Goal: Task Accomplishment & Management: Complete application form

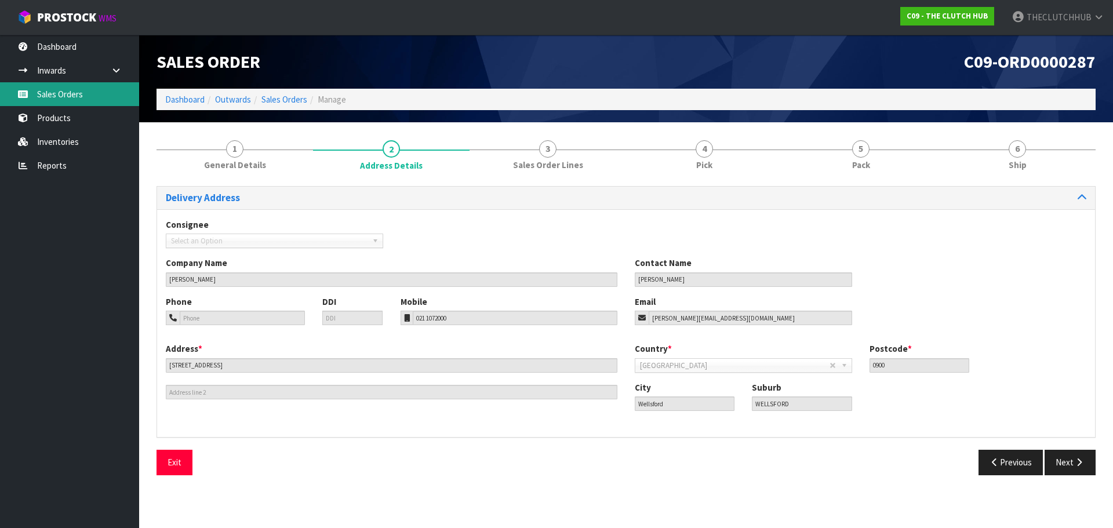
drag, startPoint x: 0, startPoint y: 0, endPoint x: 61, endPoint y: 94, distance: 112.2
click at [61, 96] on link "Sales Orders" at bounding box center [69, 94] width 139 height 24
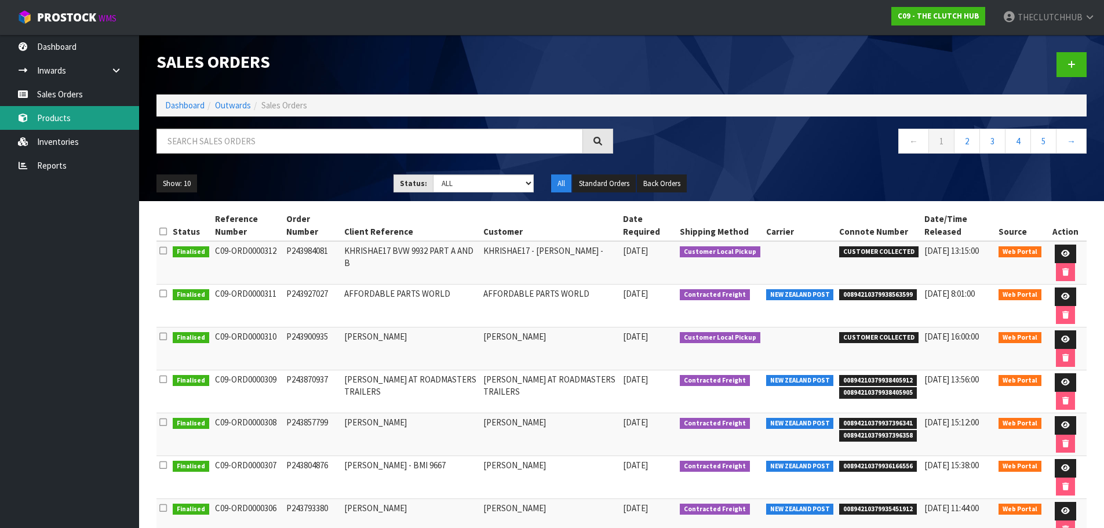
click at [74, 122] on link "Products" at bounding box center [69, 118] width 139 height 24
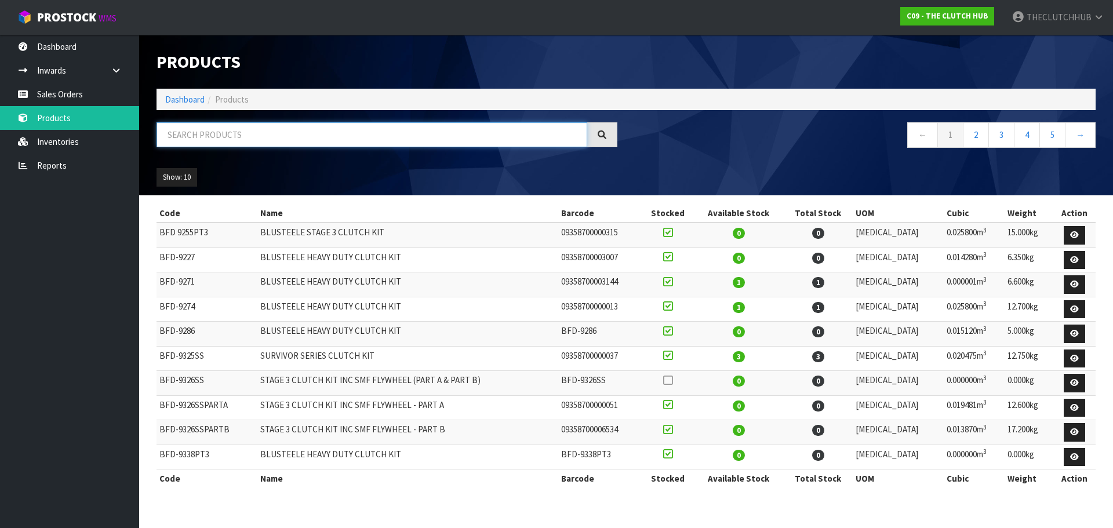
click at [206, 132] on input "text" at bounding box center [371, 134] width 431 height 25
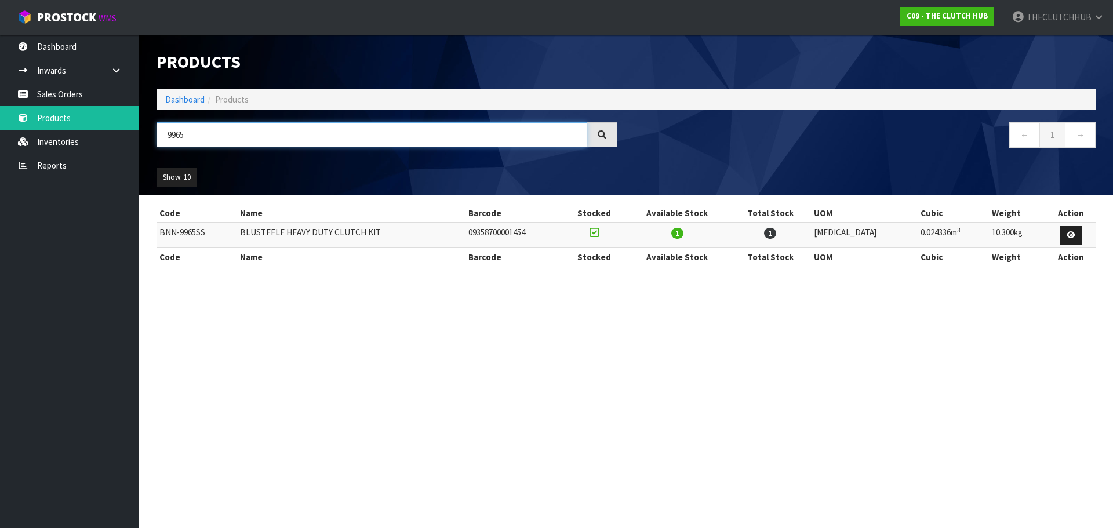
type input "9965"
drag, startPoint x: 103, startPoint y: 93, endPoint x: 111, endPoint y: 93, distance: 7.5
click at [103, 93] on link "Sales Orders" at bounding box center [69, 94] width 139 height 24
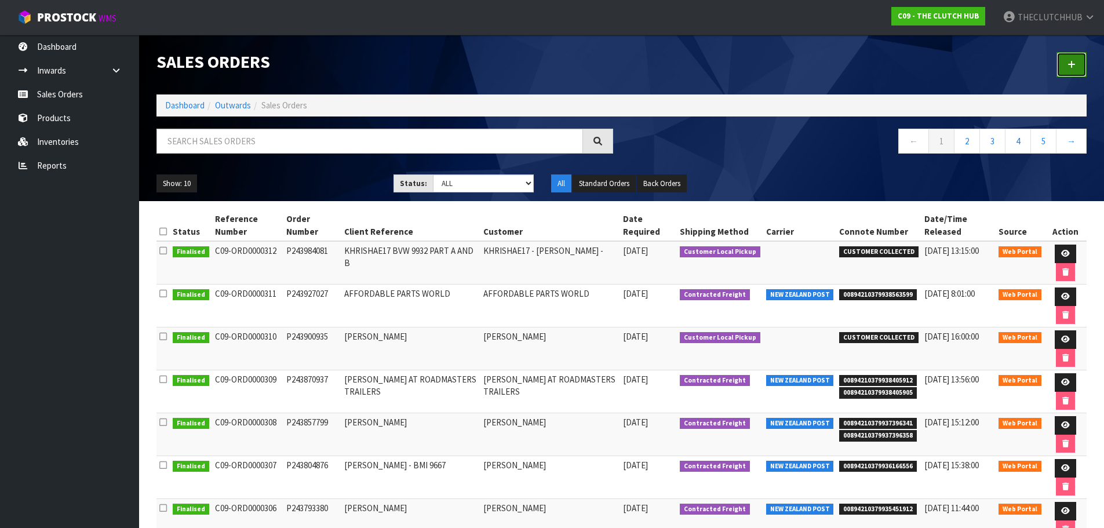
click at [1081, 63] on link at bounding box center [1071, 64] width 30 height 25
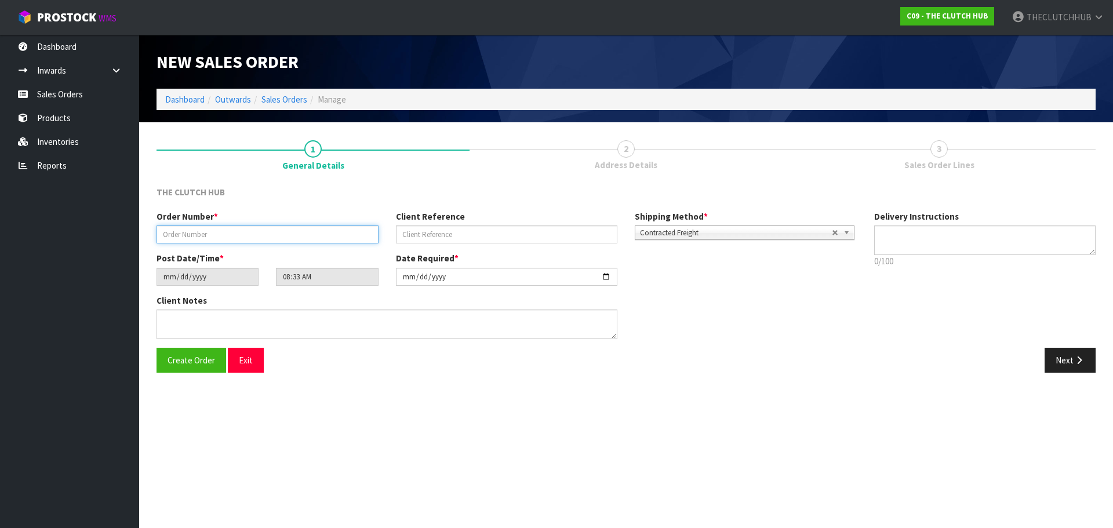
click at [232, 232] on input "text" at bounding box center [267, 234] width 222 height 18
paste input "P244003046"
type input "P244003046"
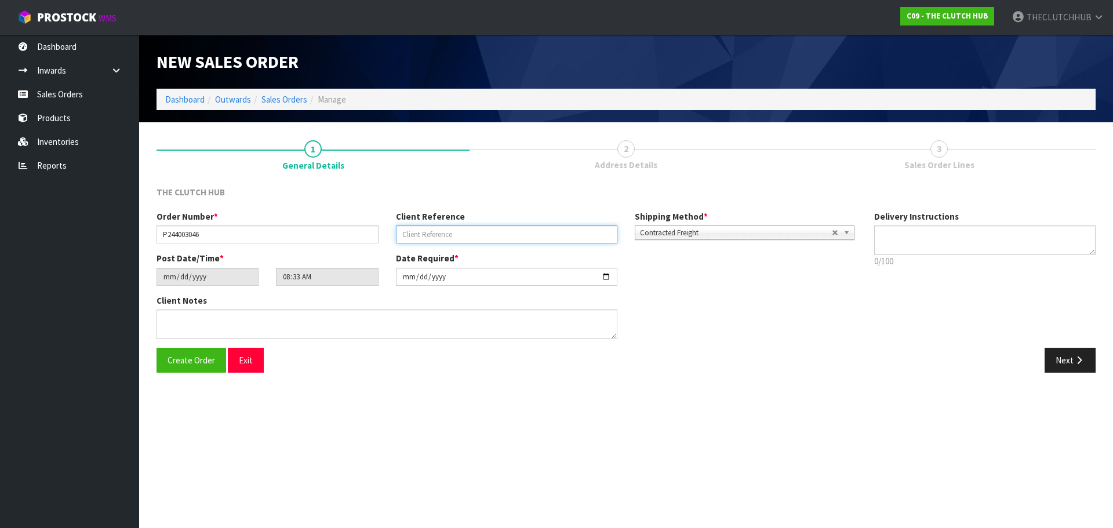
paste input "[PERSON_NAME]"
type input "[PERSON_NAME]"
click at [184, 362] on span "Create Order" at bounding box center [191, 360] width 48 height 11
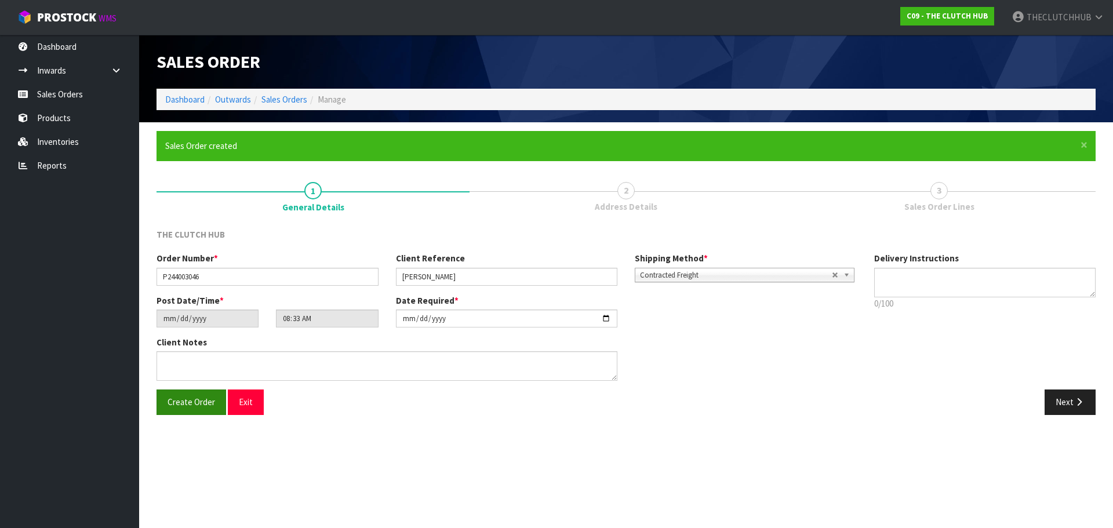
type input "10:33:00.000"
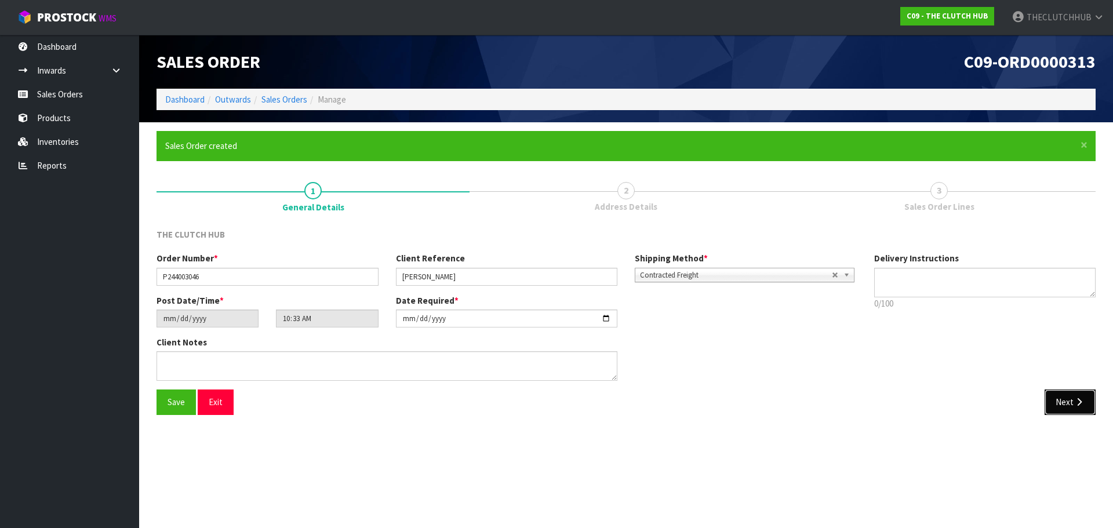
click at [1089, 393] on button "Next" at bounding box center [1069, 401] width 51 height 25
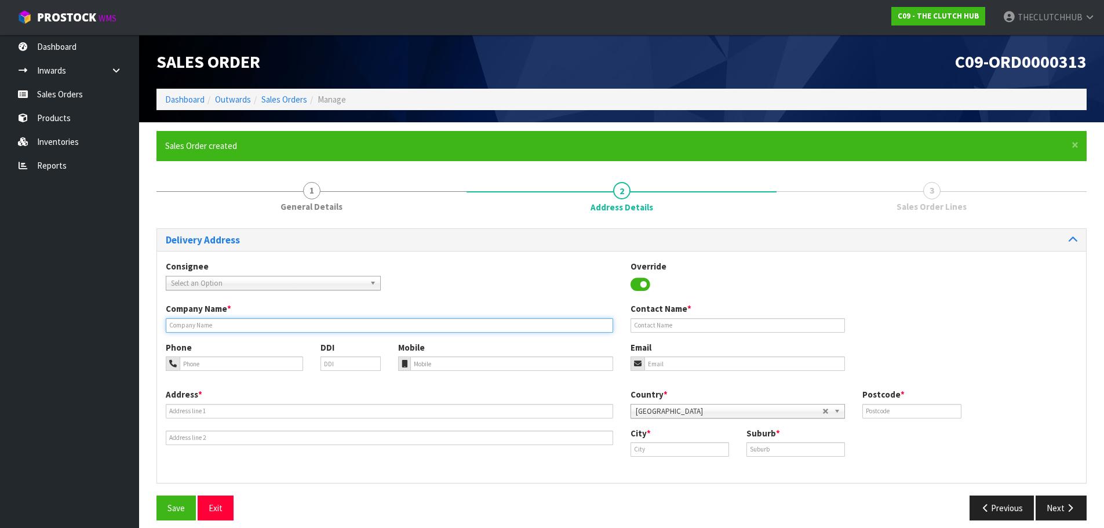
paste input "[PERSON_NAME]"
type input "[PERSON_NAME]"
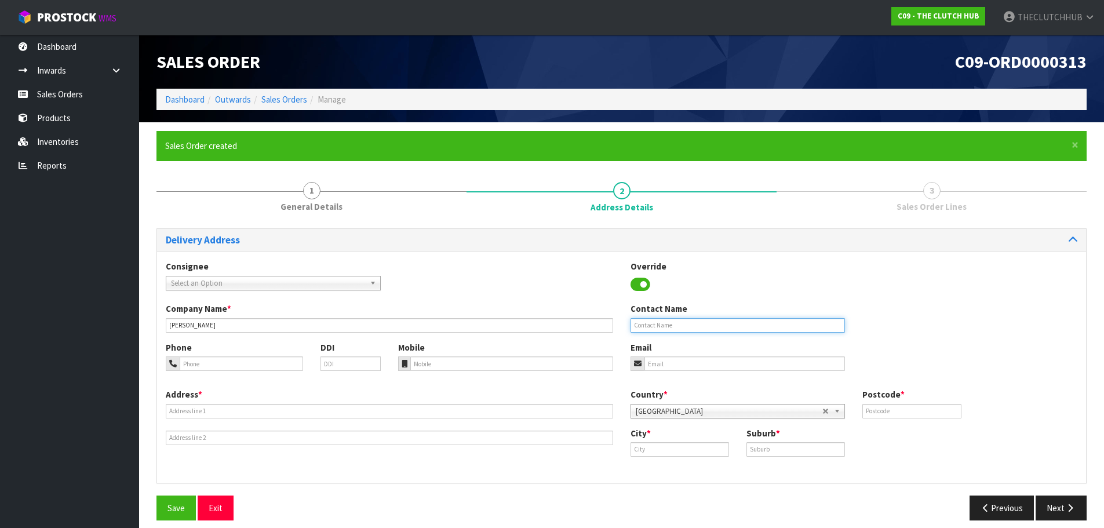
paste input "[PERSON_NAME]"
type input "[PERSON_NAME]"
paste input "027 2186459"
type input "027 2186459"
paste input "[EMAIL_ADDRESS][DOMAIN_NAME]"
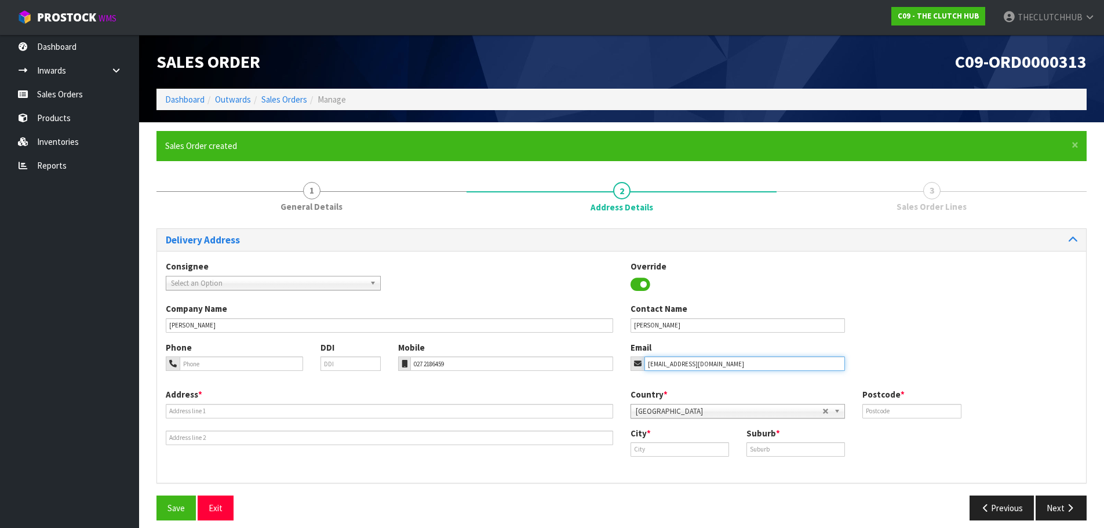
type input "[EMAIL_ADDRESS][DOMAIN_NAME]"
paste input "[STREET_ADDRESS]"
type input "[STREET_ADDRESS]"
click at [664, 450] on input "text" at bounding box center [680, 449] width 99 height 14
paste input "Pukete"
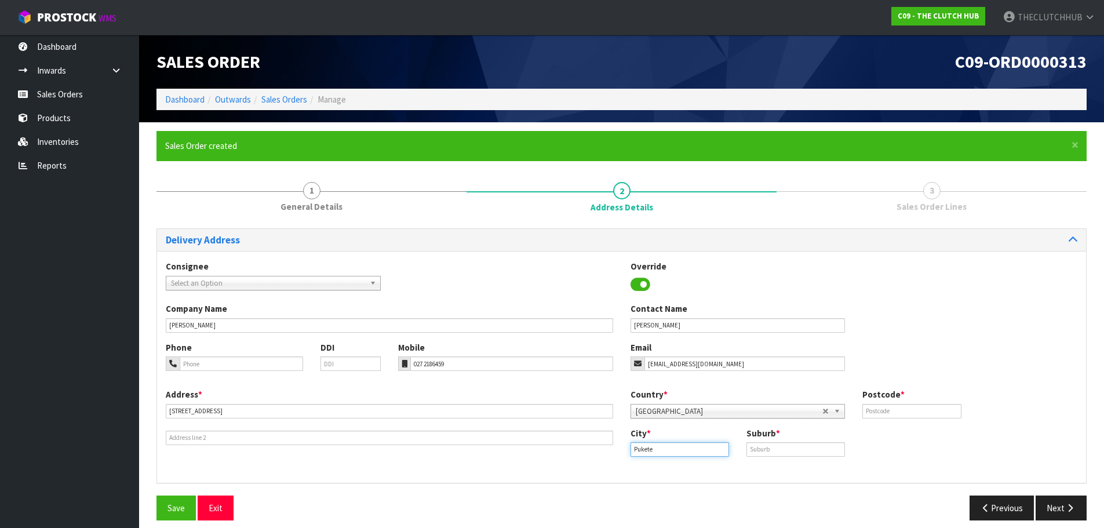
type input "Pukete"
paste input "PUKETE"
type input "PUKETE"
drag, startPoint x: 643, startPoint y: 449, endPoint x: 602, endPoint y: 449, distance: 40.6
click at [602, 449] on div "Address * [STREET_ADDRESS] Country * [GEOGRAPHIC_DATA] [GEOGRAPHIC_DATA] [GEOGR…" at bounding box center [621, 431] width 929 height 86
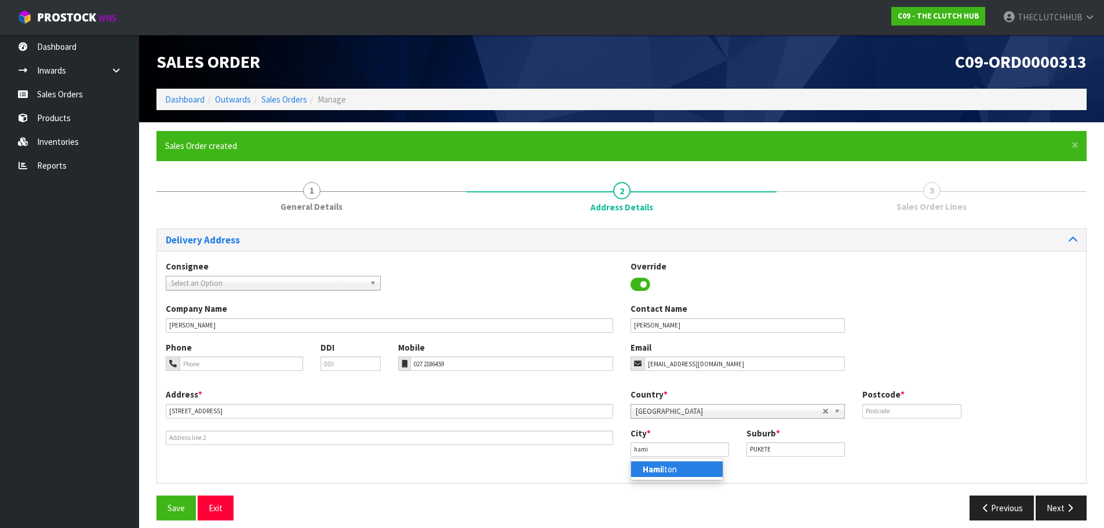
click at [648, 473] on strong "Hami" at bounding box center [653, 469] width 20 height 11
type input "[PERSON_NAME]"
click at [905, 406] on input "text" at bounding box center [911, 411] width 99 height 14
type input "3200"
click at [165, 511] on button "Save" at bounding box center [175, 507] width 39 height 25
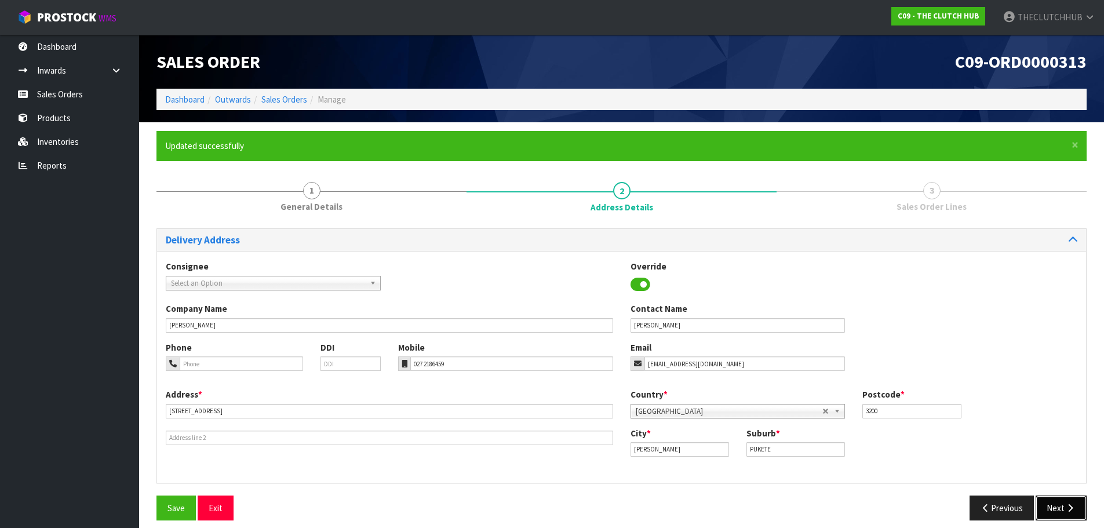
click at [1052, 506] on button "Next" at bounding box center [1061, 507] width 51 height 25
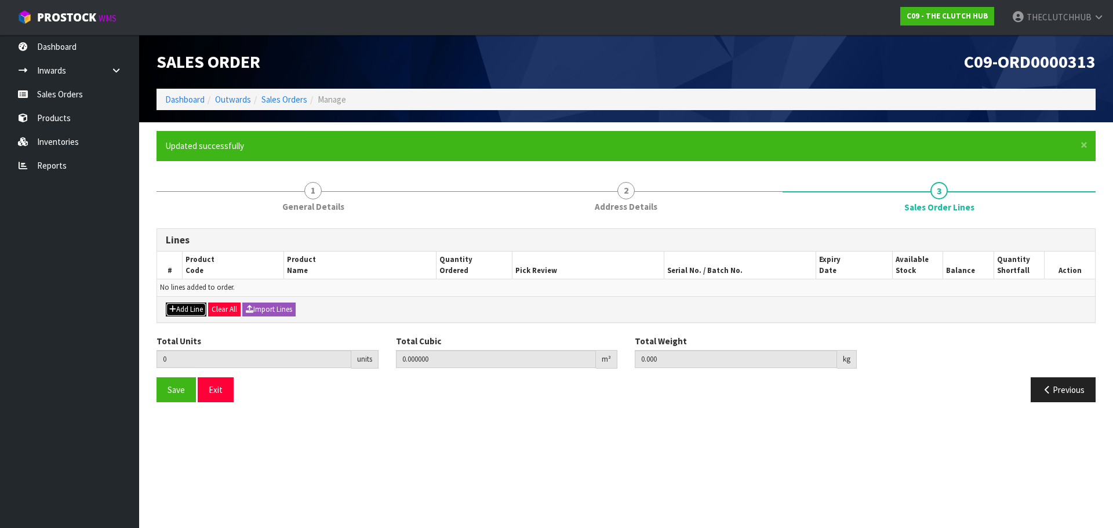
click at [185, 314] on button "Add Line" at bounding box center [186, 310] width 41 height 14
type input "0"
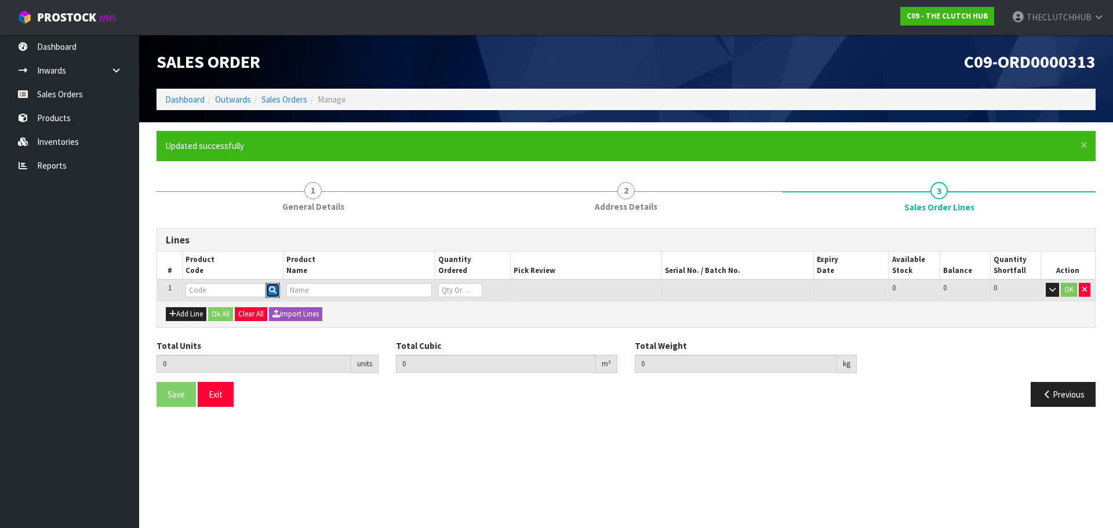
click at [274, 292] on icon "button" at bounding box center [273, 290] width 8 height 8
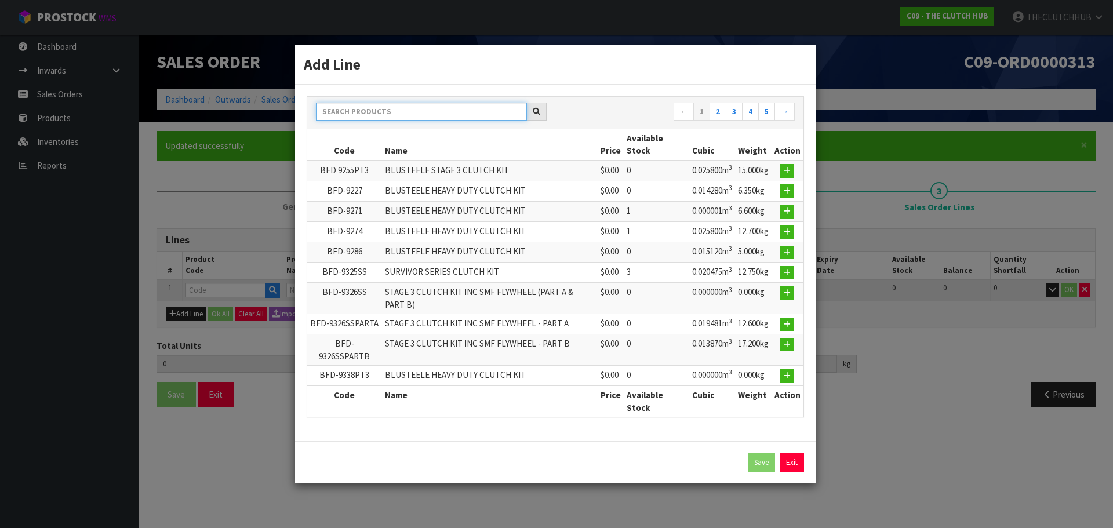
click at [398, 104] on input "text" at bounding box center [421, 112] width 211 height 18
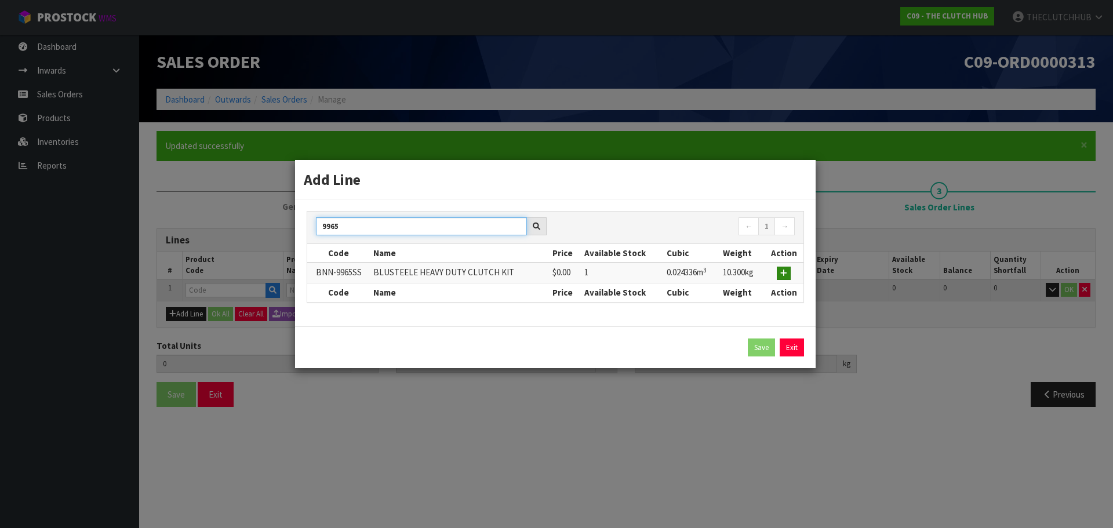
type input "9965"
click at [781, 276] on icon "button" at bounding box center [783, 273] width 7 height 8
type input "0.000000"
type input "0.000"
type input "BNN-9965SS"
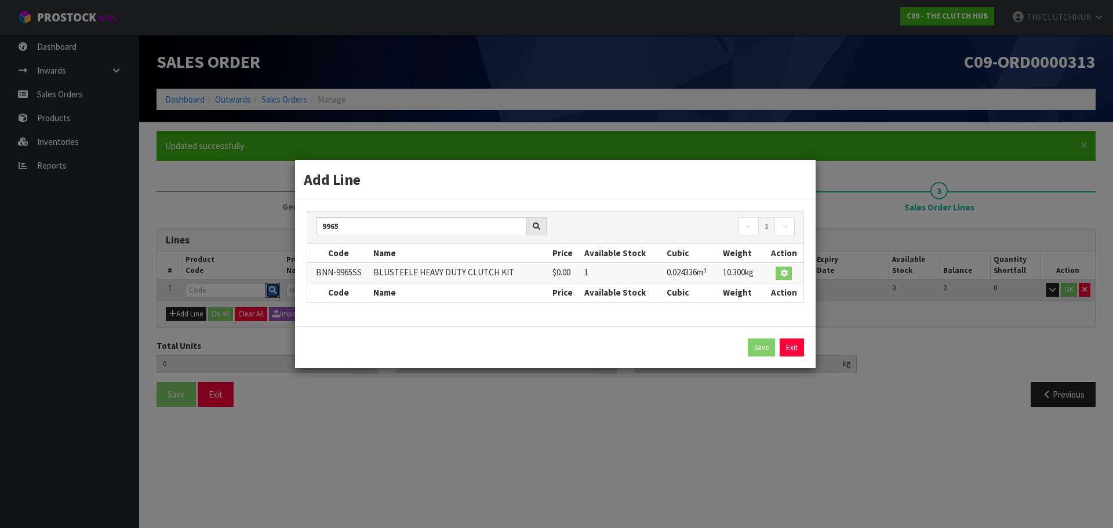
type input "BLUSTEELE HEAVY DUTY CLUTCH KIT"
type input "0"
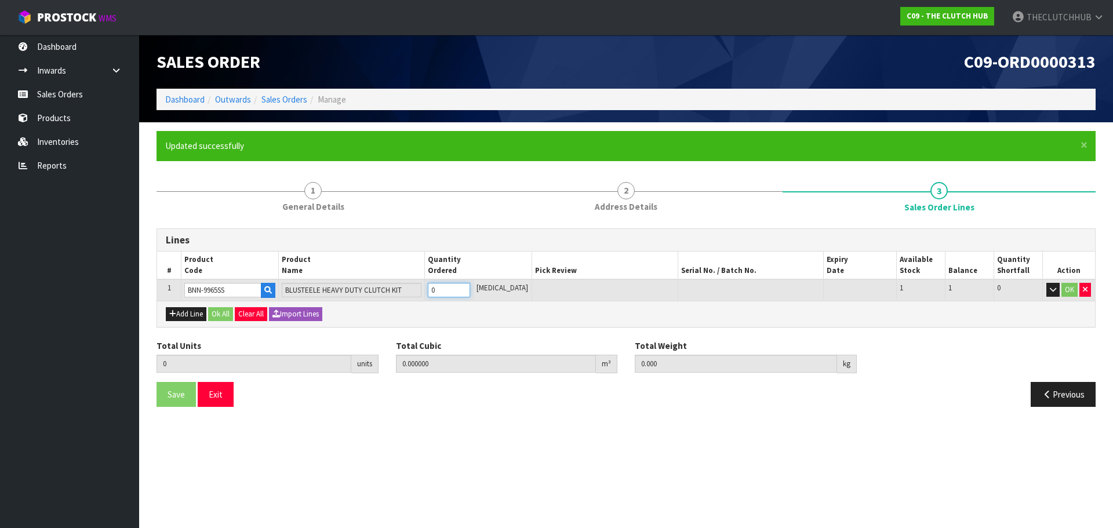
click at [422, 290] on tr "1 BNN-9965SS BLUSTEELE HEAVY DUTY CLUTCH KIT 0 [MEDICAL_DATA] 1 1 0 OK" at bounding box center [626, 289] width 938 height 21
type input "1"
type input "0.024336"
type input "10.3"
type input "1"
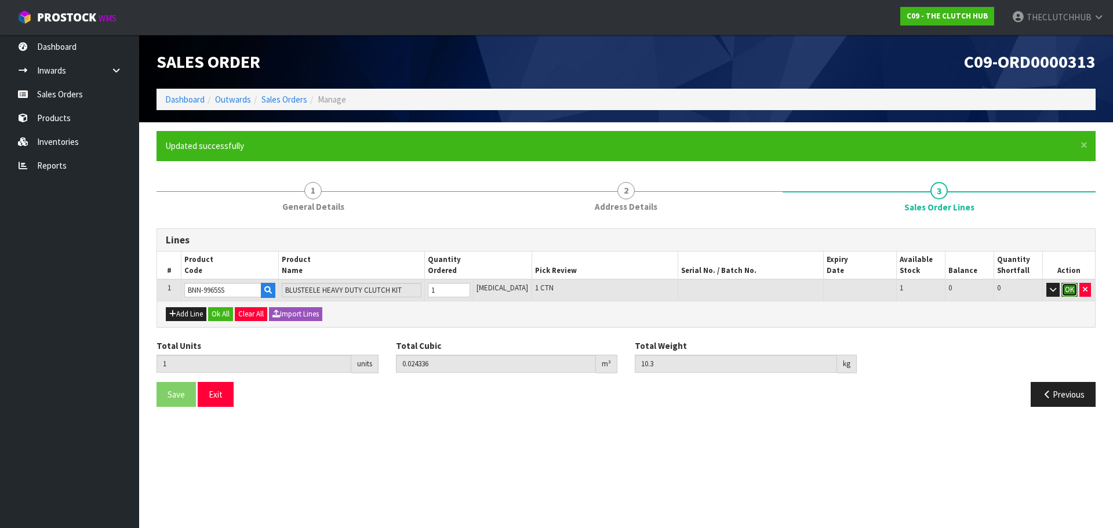
click at [1065, 287] on button "OK" at bounding box center [1069, 290] width 16 height 14
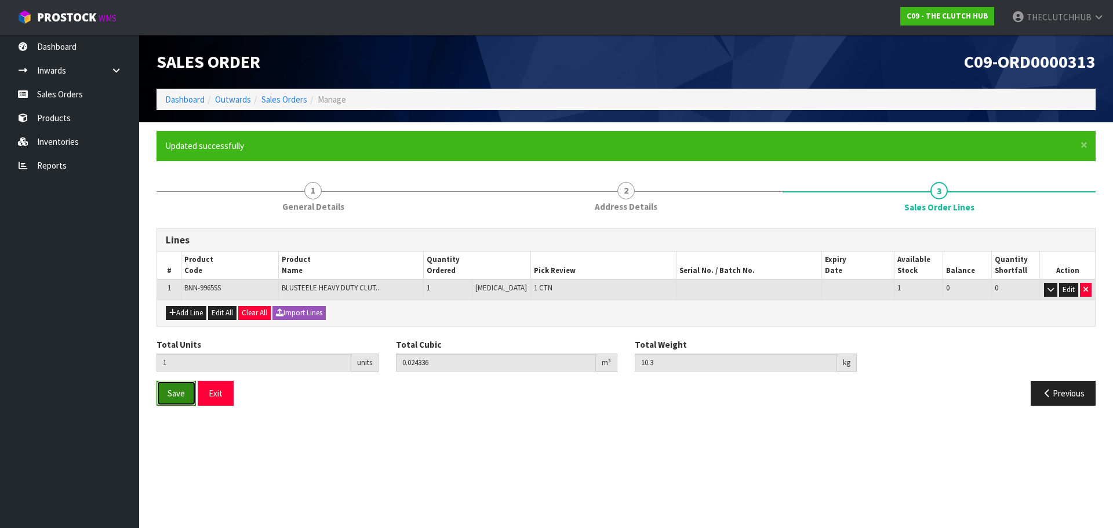
click at [179, 394] on span "Save" at bounding box center [175, 393] width 17 height 11
click at [221, 392] on button "Exit" at bounding box center [216, 393] width 36 height 25
